Goal: Task Accomplishment & Management: Complete application form

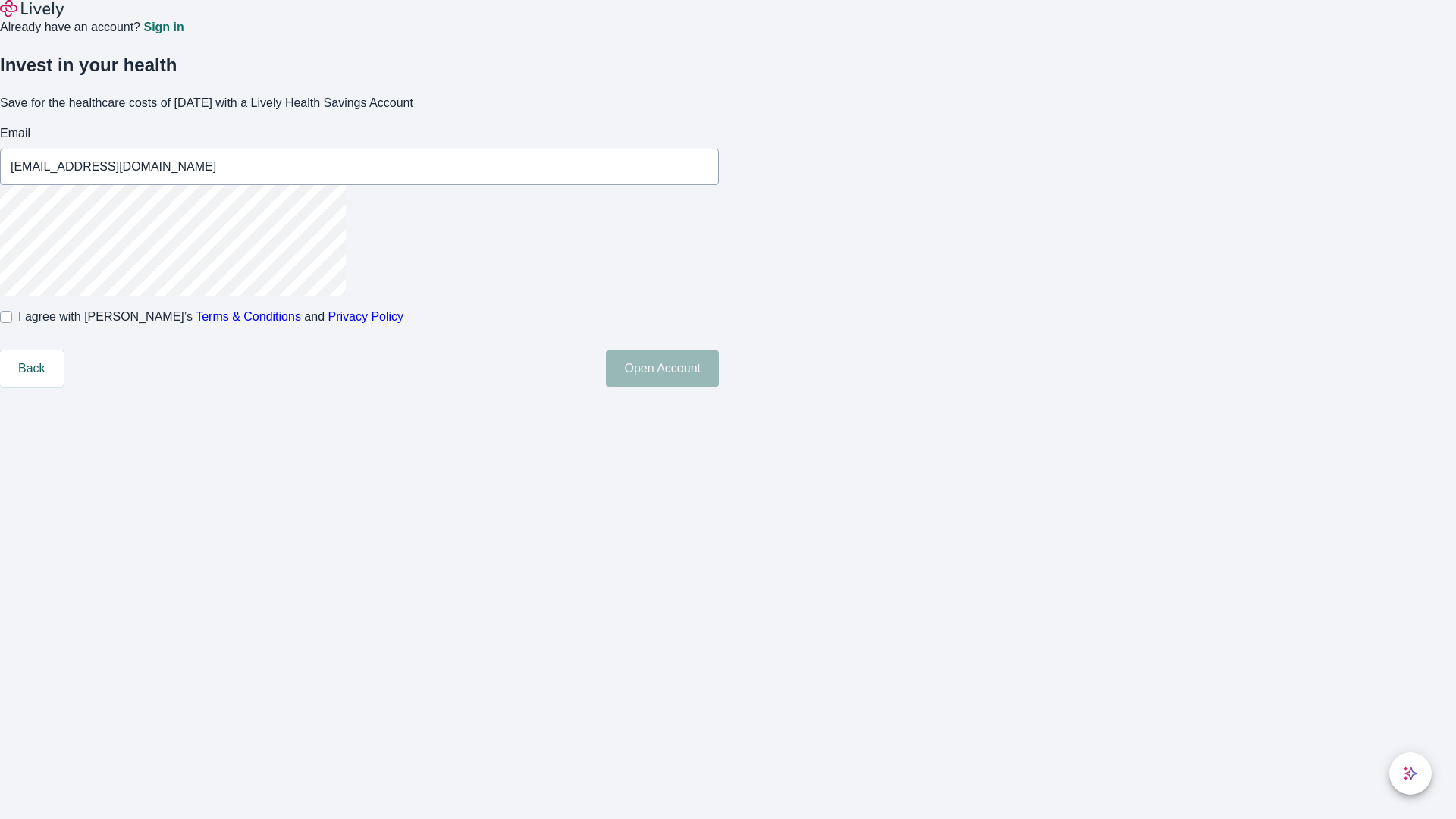
click at [12, 323] on input "I agree with Lively’s Terms & Conditions and Privacy Policy" at bounding box center [6, 317] width 12 height 12
checkbox input "true"
click at [719, 387] on button "Open Account" at bounding box center [662, 368] width 113 height 36
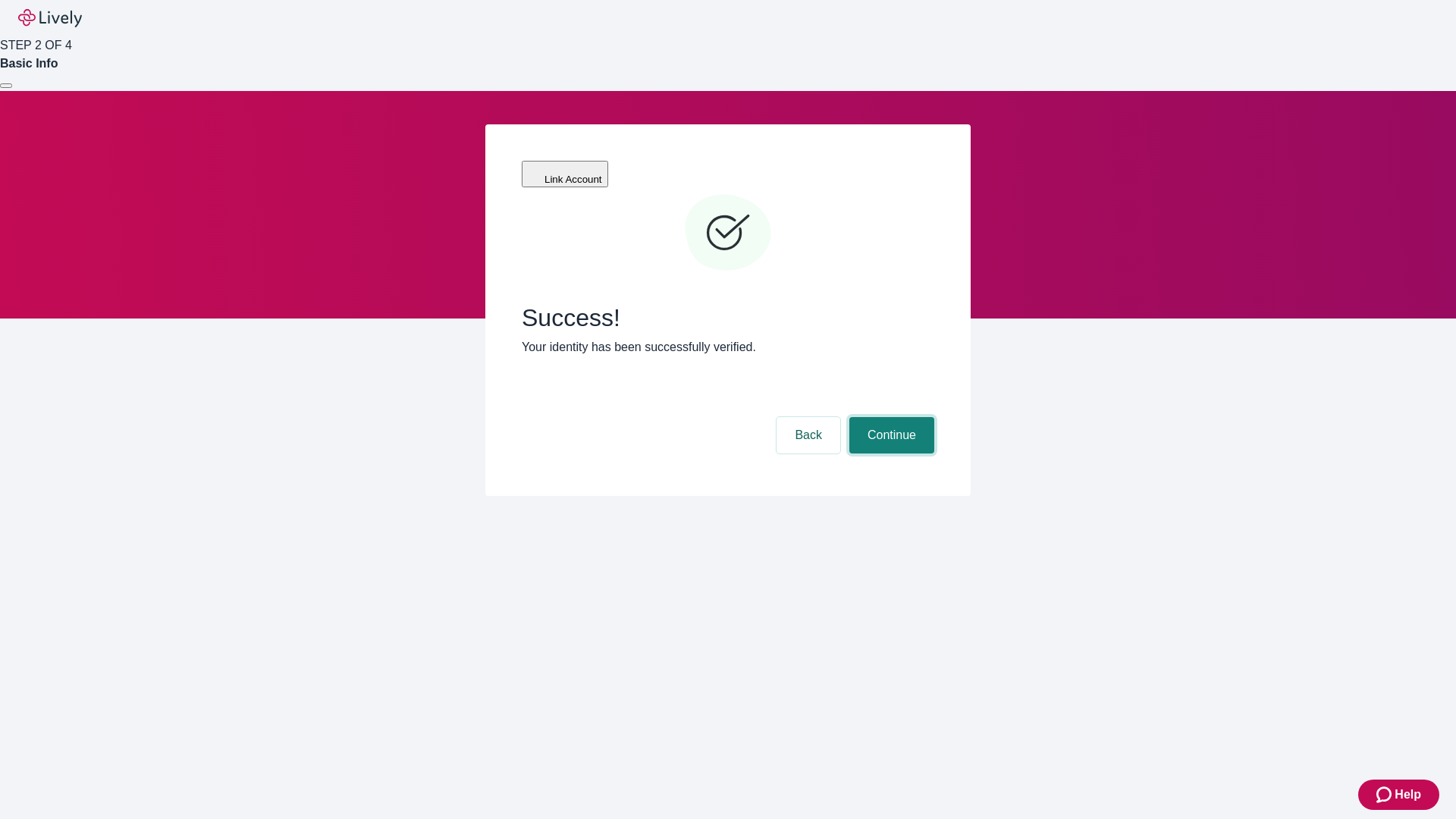
click at [890, 417] on button "Continue" at bounding box center [892, 435] width 85 height 36
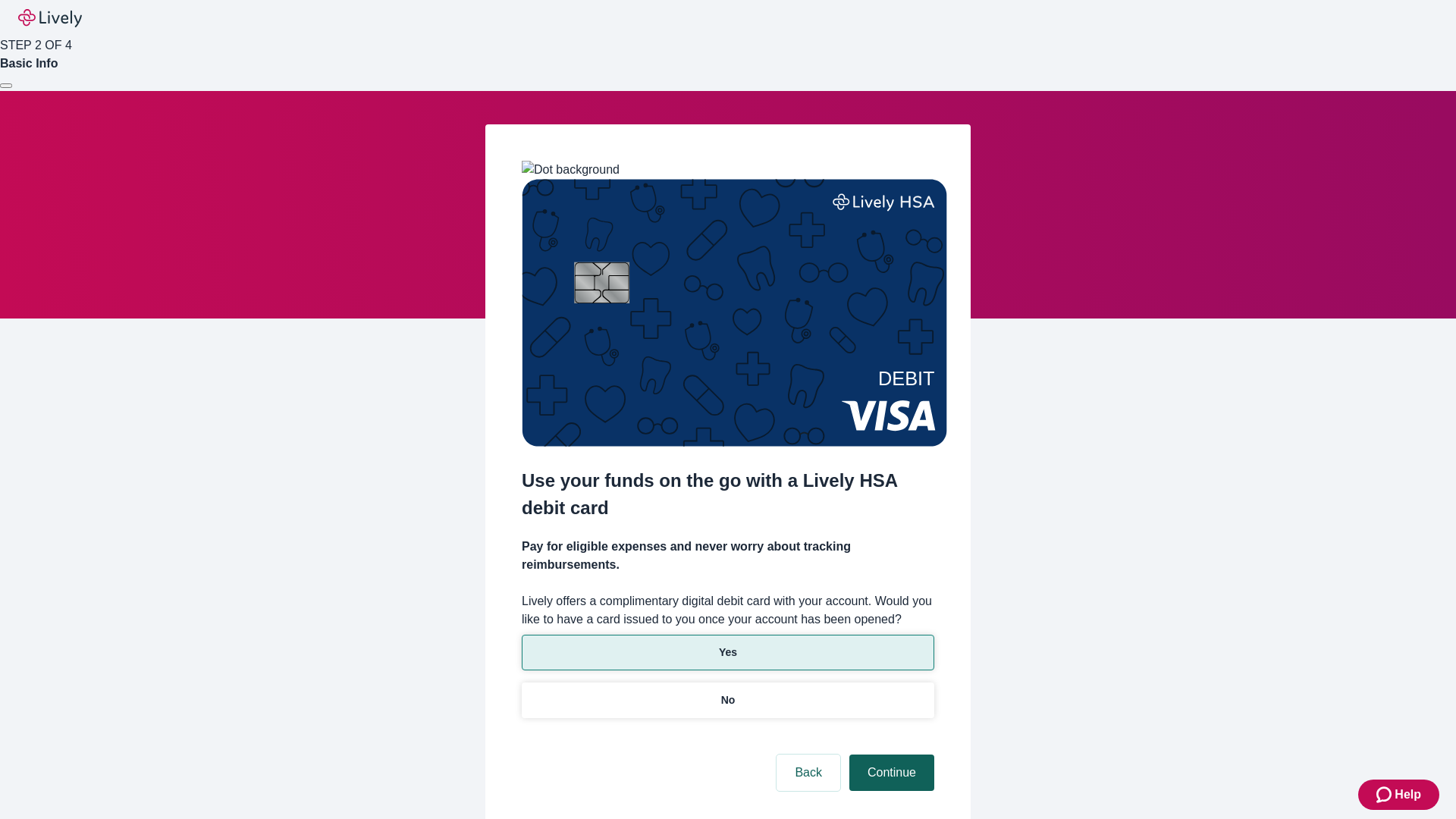
click at [728, 644] on p "Yes" at bounding box center [728, 652] width 18 height 16
click at [890, 755] on button "Continue" at bounding box center [892, 772] width 85 height 36
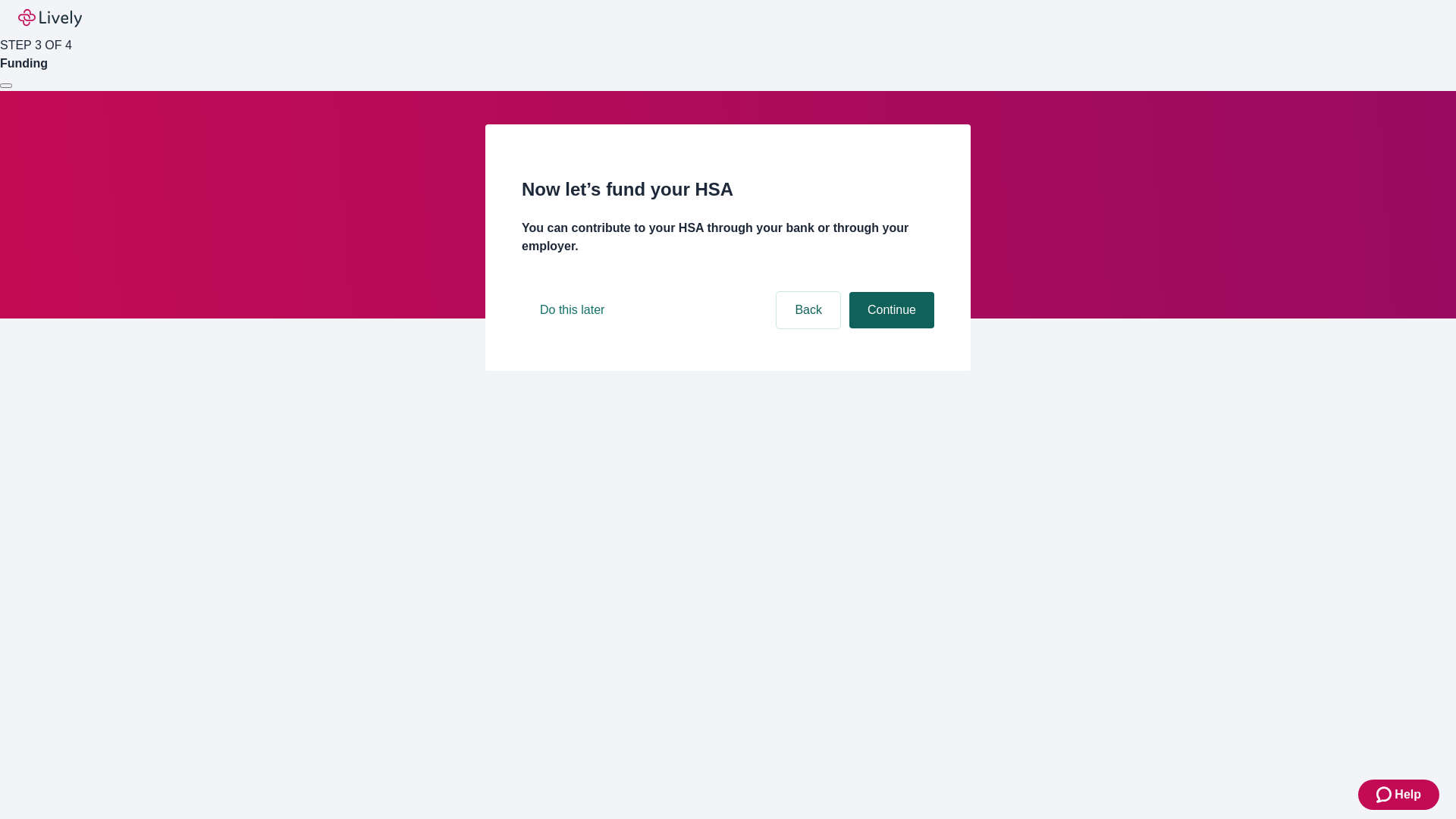
click at [890, 329] on button "Continue" at bounding box center [892, 310] width 85 height 36
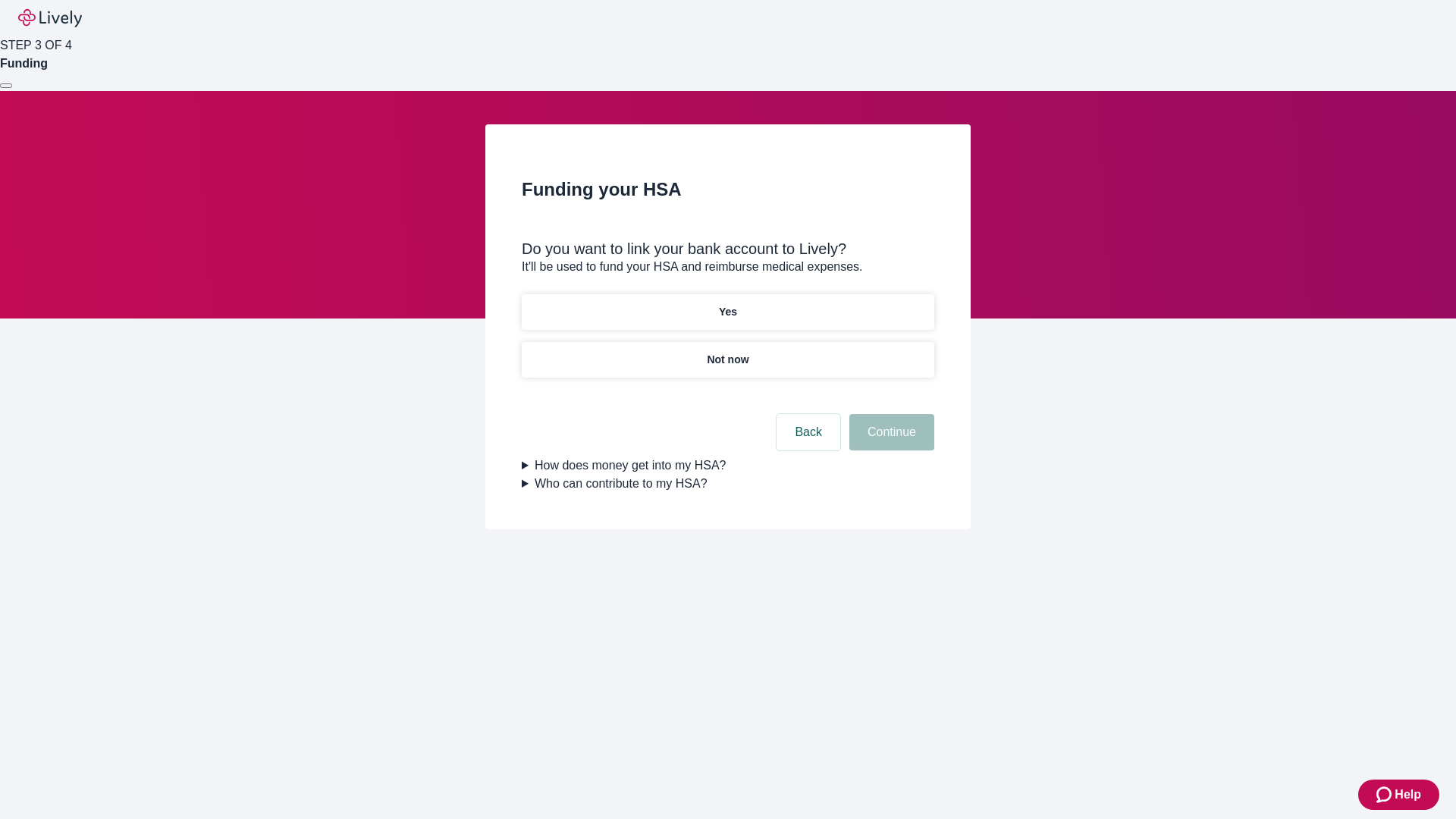
click at [728, 352] on p "Not now" at bounding box center [728, 360] width 42 height 16
click at [890, 442] on button "Continue" at bounding box center [892, 431] width 85 height 36
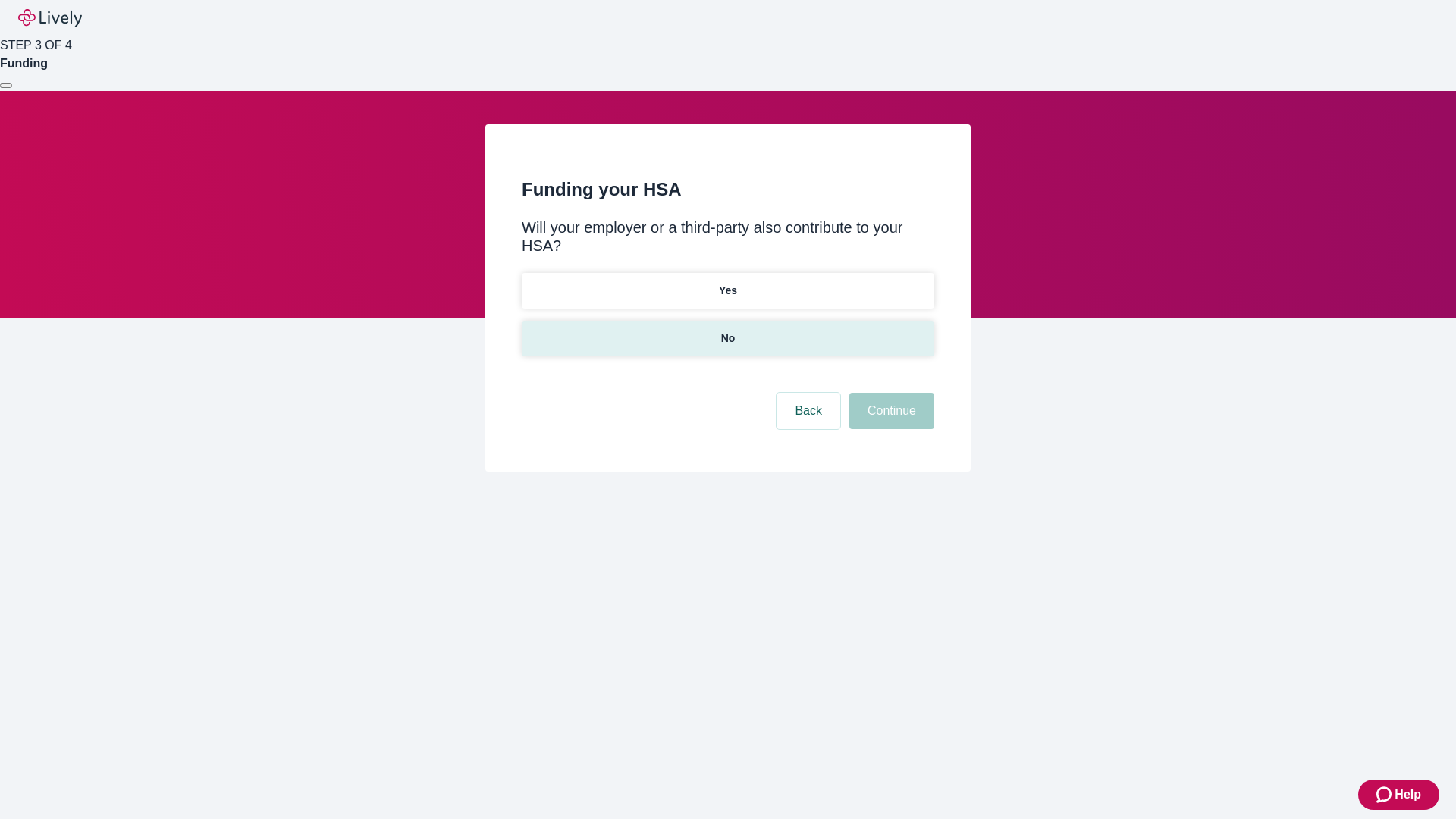
click at [728, 331] on p "No" at bounding box center [728, 338] width 14 height 16
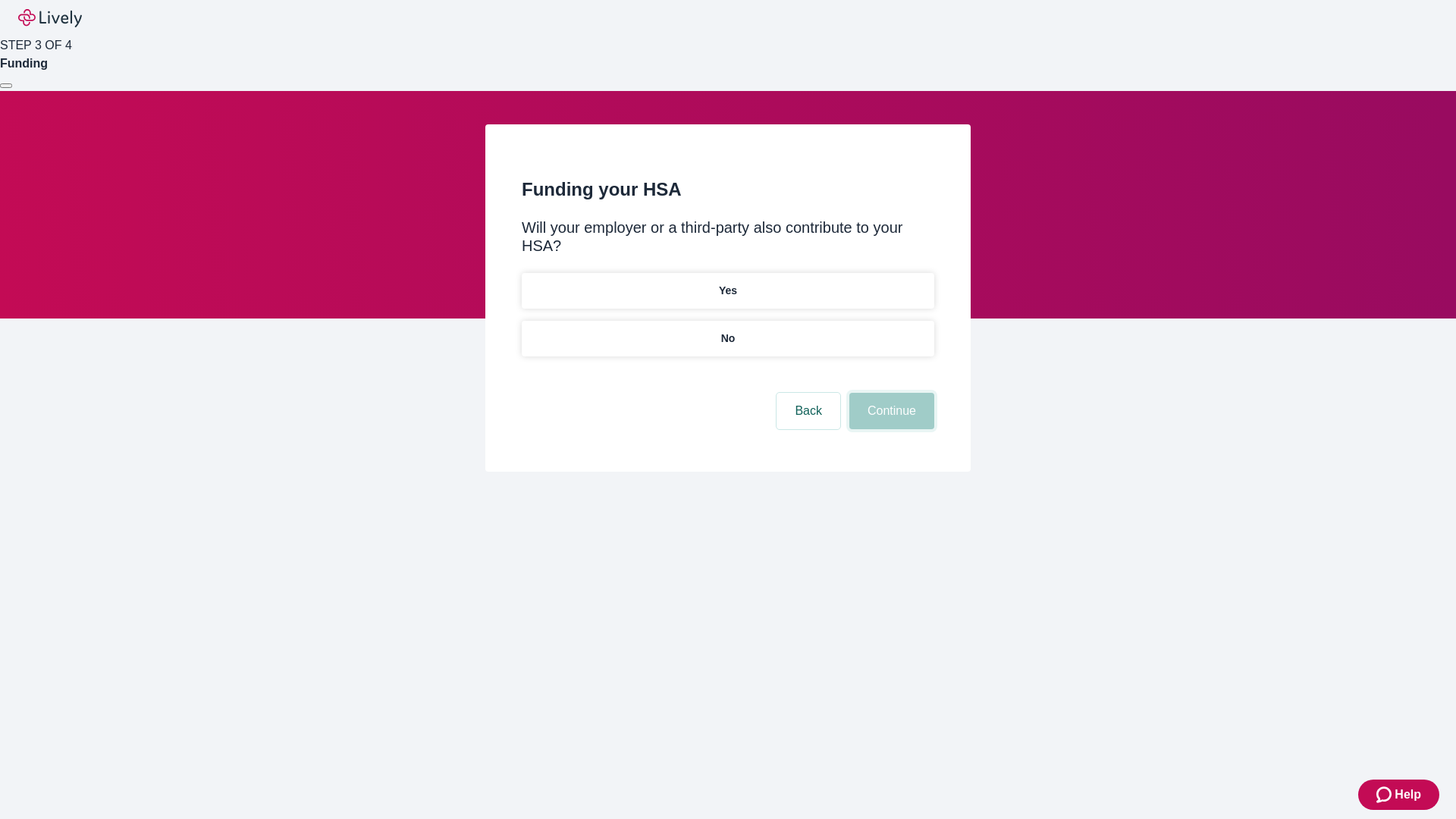
click at [890, 393] on button "Continue" at bounding box center [892, 411] width 85 height 36
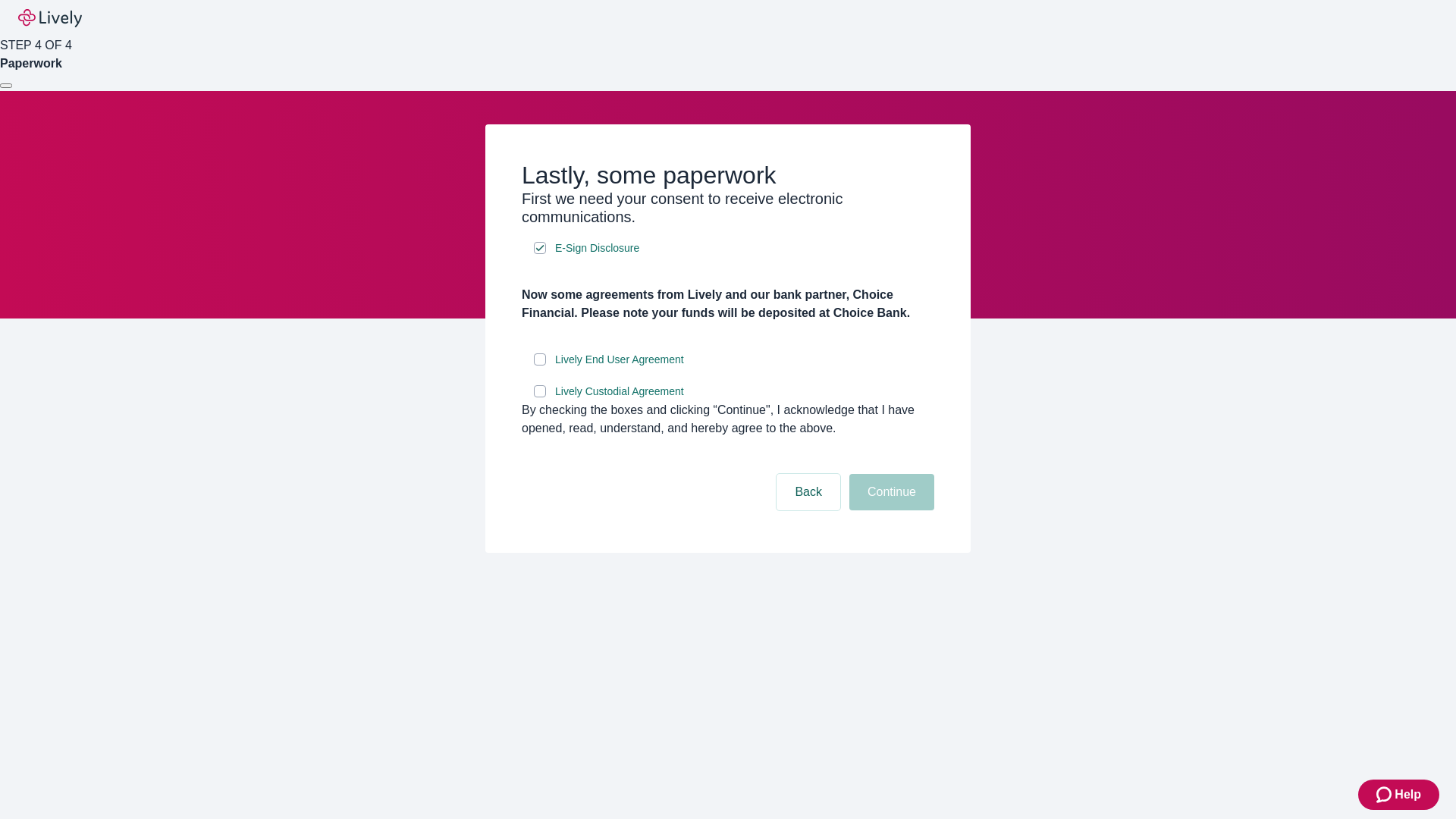
click at [540, 365] on input "Lively End User Agreement" at bounding box center [540, 359] width 12 height 12
checkbox input "true"
click at [540, 398] on input "Lively Custodial Agreement" at bounding box center [540, 391] width 12 height 12
checkbox input "true"
click at [890, 511] on button "Continue" at bounding box center [892, 492] width 85 height 36
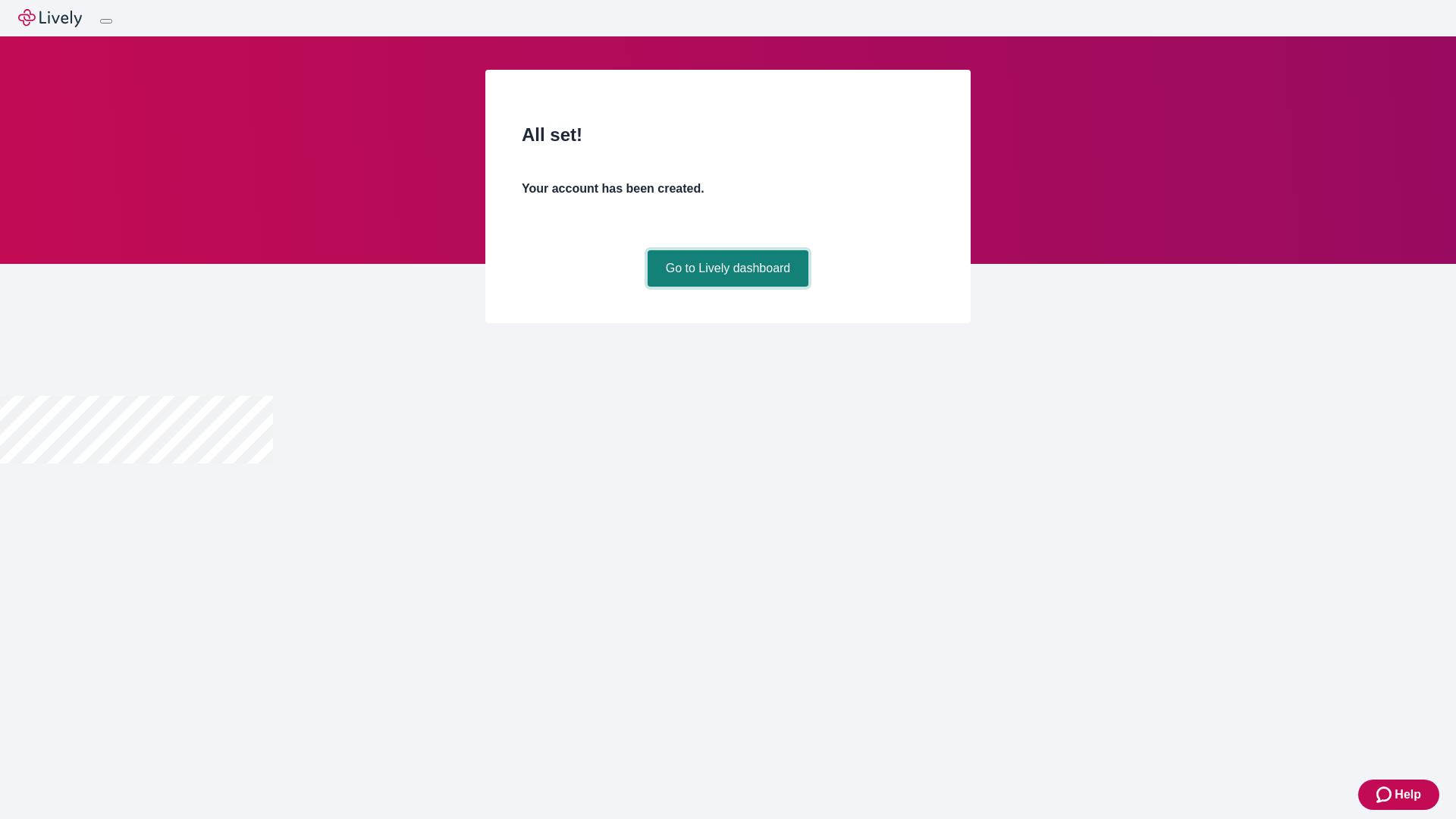
click at [728, 287] on link "Go to Lively dashboard" at bounding box center [728, 268] width 162 height 36
